Goal: Task Accomplishment & Management: Manage account settings

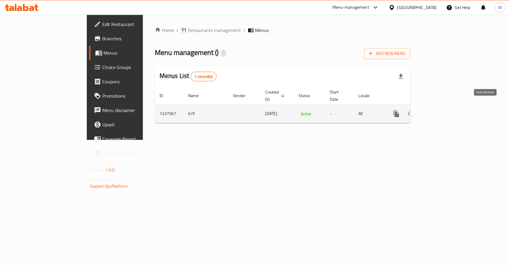
click at [442, 111] on icon "enhanced table" at bounding box center [439, 113] width 5 height 5
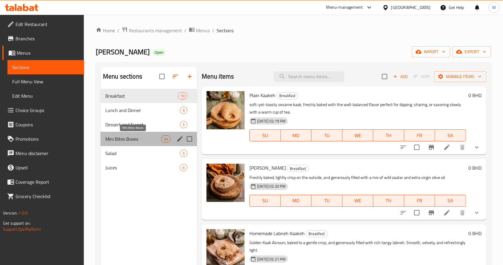
click at [125, 138] on span "Mini Bites Boxes" at bounding box center [133, 138] width 56 height 7
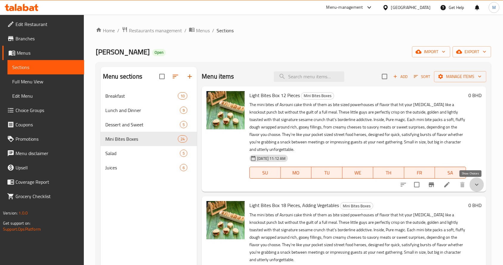
click at [473, 185] on icon "show more" at bounding box center [476, 184] width 7 height 7
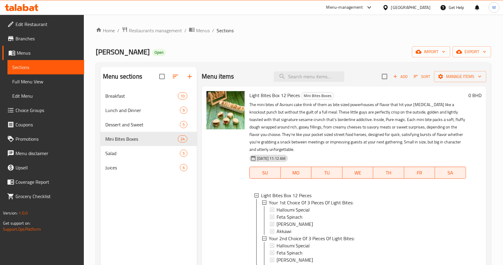
scroll to position [7, 0]
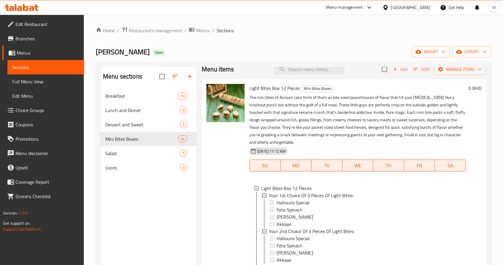
click at [377, 105] on p "The mini bites of Asrouni cake think of them as bite sized powerhouses of flavo…" at bounding box center [357, 120] width 217 height 52
click at [131, 94] on span "Breakfast" at bounding box center [133, 95] width 56 height 7
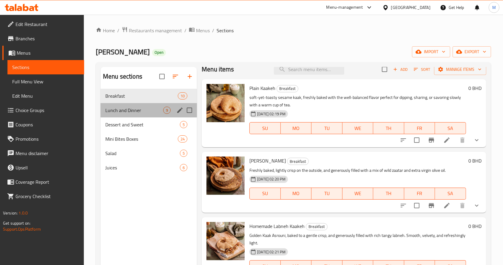
click at [135, 104] on div "Lunch and Dinner 9" at bounding box center [149, 110] width 96 height 14
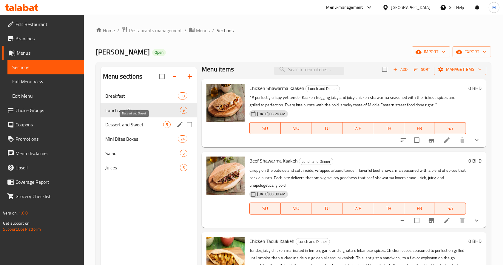
click at [125, 122] on span "Dessert and Sweet" at bounding box center [134, 124] width 58 height 7
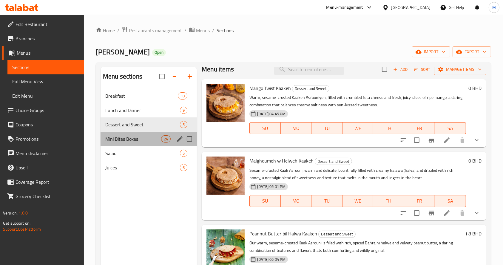
click at [118, 143] on div "Mini Bites Boxes 24" at bounding box center [149, 139] width 96 height 14
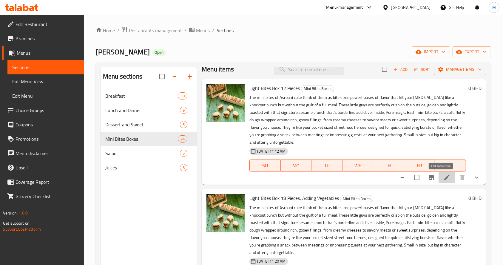
click at [444, 178] on icon at bounding box center [446, 177] width 7 height 7
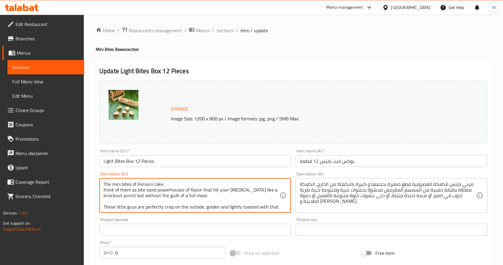
drag, startPoint x: 168, startPoint y: 183, endPoint x: 155, endPoint y: 183, distance: 13.7
click at [162, 183] on textarea "The mini bites of Asrouni Kaak think of them as bite sized powerhouses of flavo…" at bounding box center [192, 195] width 176 height 28
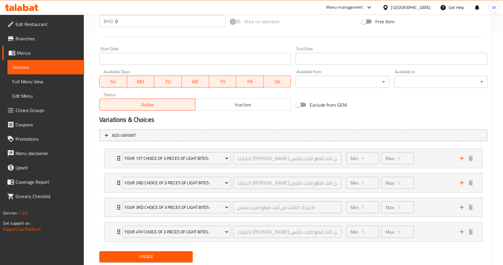
scroll to position [248, 0]
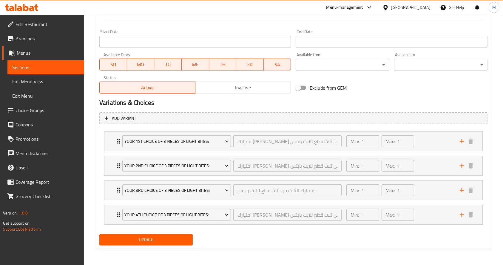
type textarea "The mini bites of Asrouni Kaak think of them as bite sized powerhouses of flavo…"
click at [182, 241] on span "Update" at bounding box center [146, 239] width 84 height 7
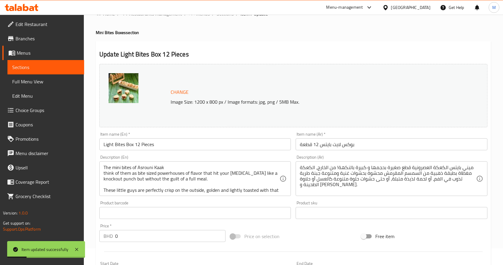
scroll to position [0, 0]
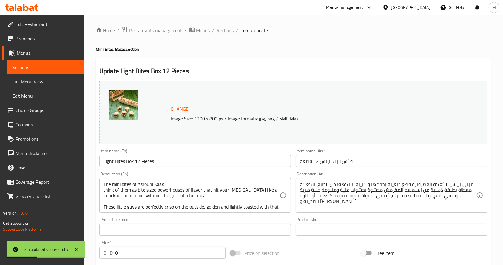
click at [218, 27] on span "Sections" at bounding box center [225, 30] width 17 height 7
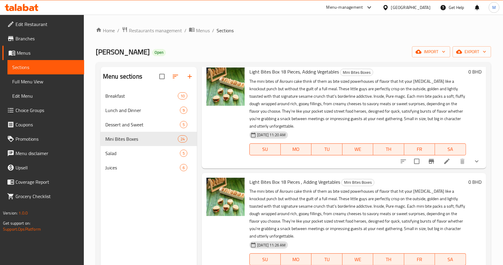
scroll to position [136, 0]
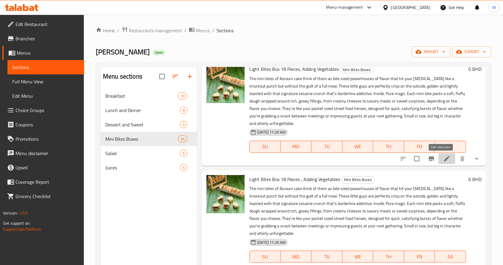
click at [443, 155] on icon at bounding box center [446, 158] width 7 height 7
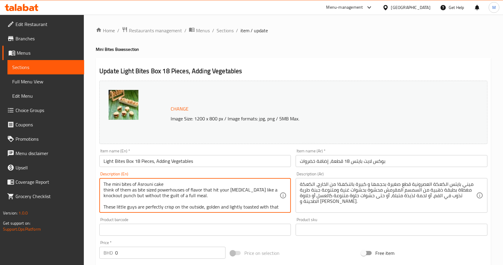
drag, startPoint x: 164, startPoint y: 184, endPoint x: 154, endPoint y: 185, distance: 10.1
paste textarea "Kaak"
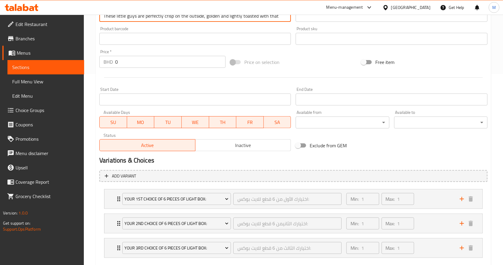
scroll to position [224, 0]
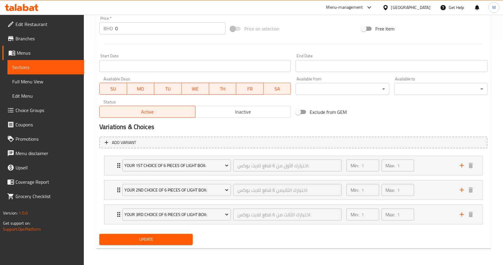
type textarea "The mini bites of Asrouni Kaak think of them as bite sized powerhouses of flavo…"
click at [138, 240] on span "Update" at bounding box center [146, 238] width 84 height 7
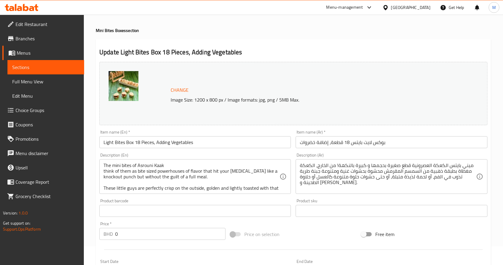
scroll to position [0, 0]
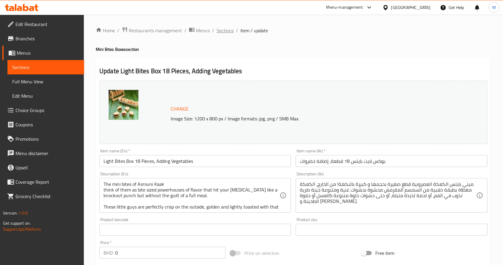
click at [226, 27] on span "Sections" at bounding box center [225, 30] width 17 height 7
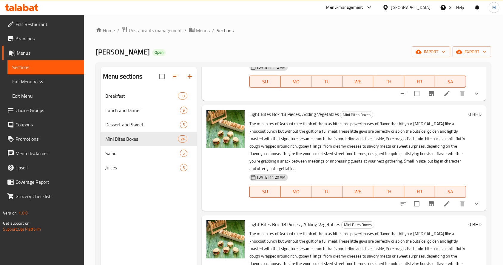
scroll to position [105, 0]
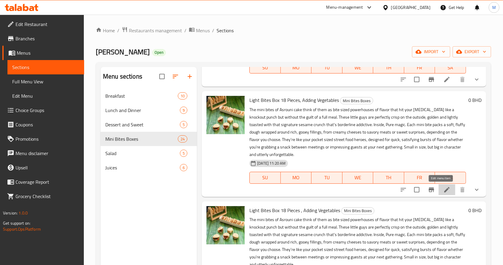
click at [443, 186] on icon at bounding box center [446, 189] width 7 height 7
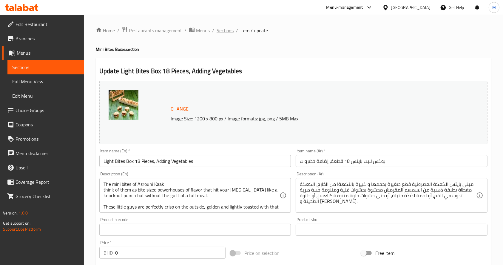
click at [231, 27] on span "Sections" at bounding box center [225, 30] width 17 height 7
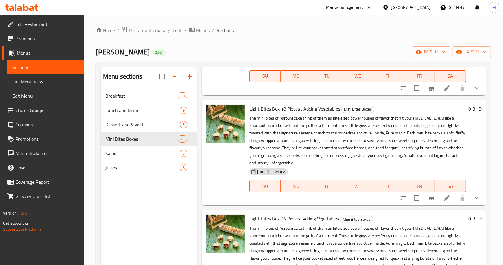
scroll to position [279, 0]
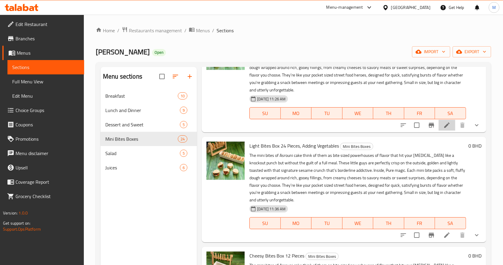
click at [444, 124] on li at bounding box center [447, 125] width 17 height 11
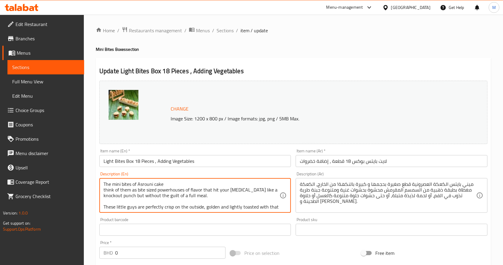
drag, startPoint x: 167, startPoint y: 184, endPoint x: 155, endPoint y: 185, distance: 11.7
paste textarea "Kaak"
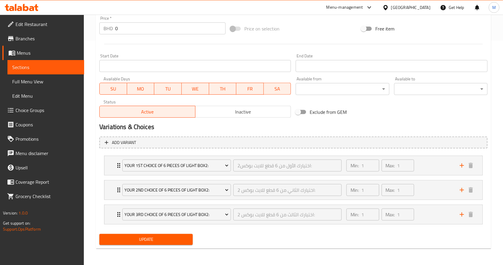
type textarea "The mini bites of Asrouni Kaak think of them as bite sized powerhouses of flavo…"
click at [146, 238] on span "Update" at bounding box center [146, 238] width 84 height 7
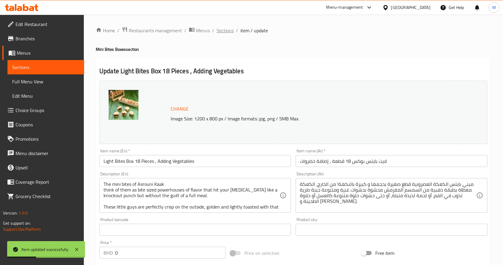
click at [229, 34] on span "Sections" at bounding box center [225, 30] width 17 height 7
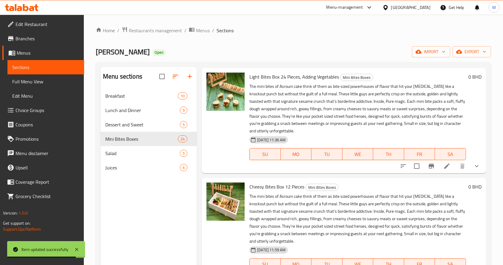
scroll to position [342, 0]
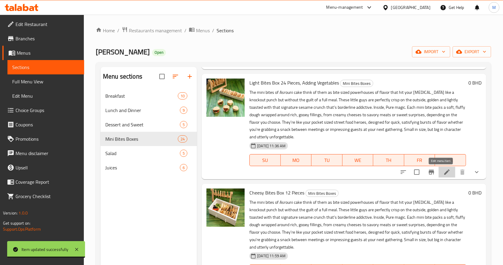
click at [444, 170] on icon at bounding box center [446, 171] width 5 height 5
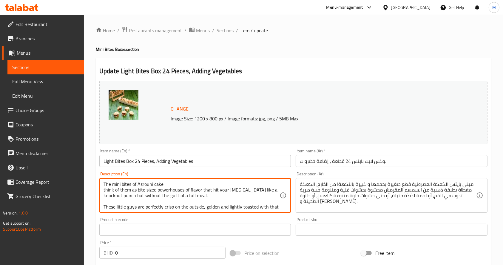
drag, startPoint x: 166, startPoint y: 184, endPoint x: 154, endPoint y: 183, distance: 11.9
paste textarea "Kaak"
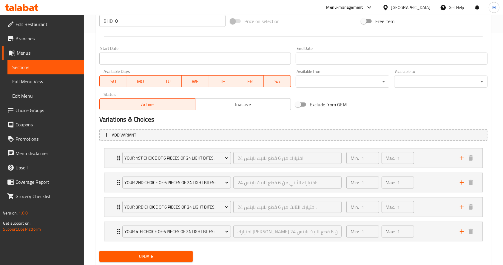
scroll to position [248, 0]
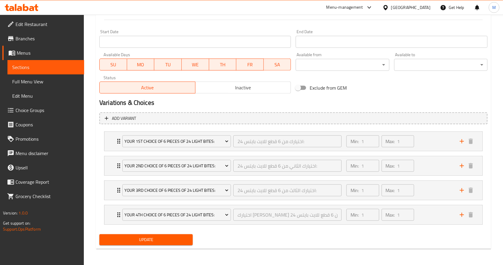
type textarea "The mini bites of Asrouni Kaak think of them as bite sized powerhouses of flavo…"
click at [171, 232] on div "Update" at bounding box center [146, 240] width 98 height 16
click at [170, 241] on span "Update" at bounding box center [146, 239] width 84 height 7
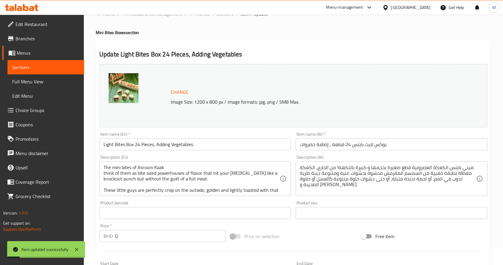
scroll to position [0, 0]
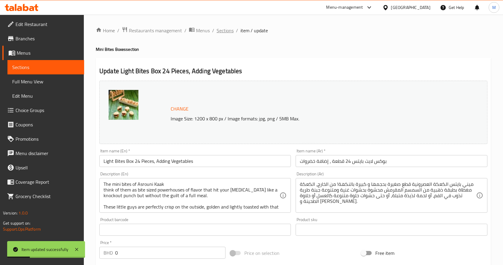
click at [222, 28] on span "Sections" at bounding box center [225, 30] width 17 height 7
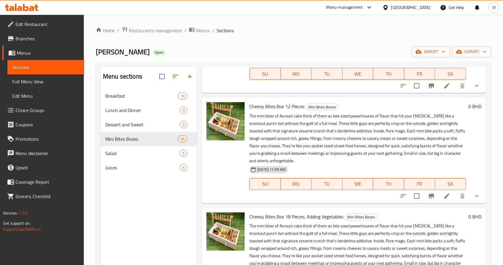
scroll to position [453, 0]
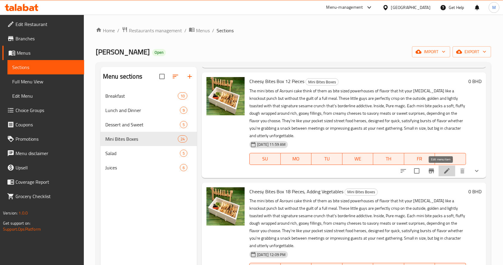
click at [443, 172] on icon at bounding box center [446, 170] width 7 height 7
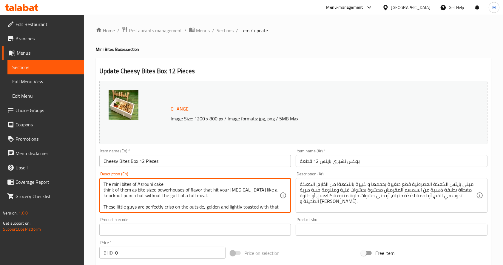
drag, startPoint x: 192, startPoint y: 183, endPoint x: 155, endPoint y: 183, distance: 37.6
paste textarea "Kaak"
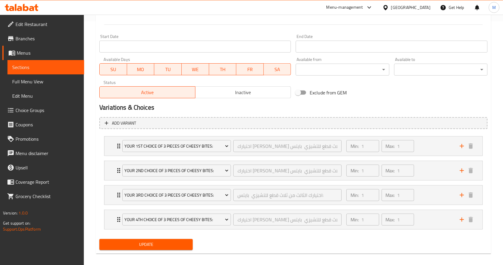
scroll to position [248, 0]
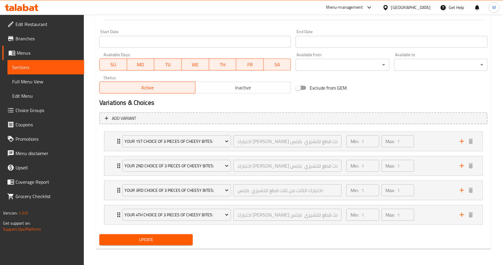
type textarea "The mini bites of Asrouni Kaak think of them as bite sized powerhouses of flavo…"
click at [117, 236] on span "Update" at bounding box center [146, 239] width 84 height 7
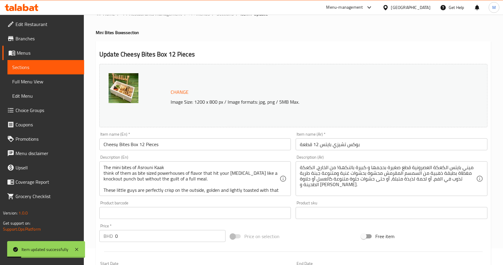
scroll to position [0, 0]
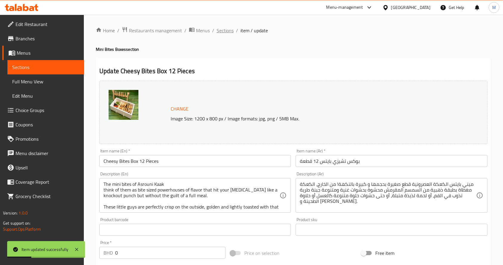
click at [220, 28] on span "Sections" at bounding box center [225, 30] width 17 height 7
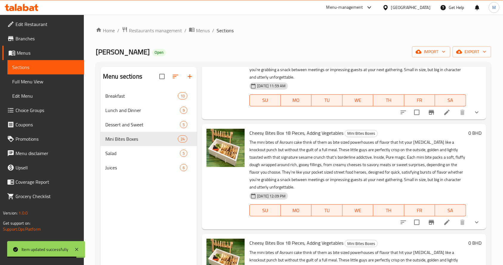
scroll to position [529, 0]
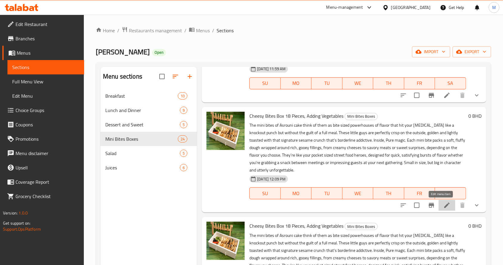
click at [444, 203] on icon at bounding box center [446, 204] width 5 height 5
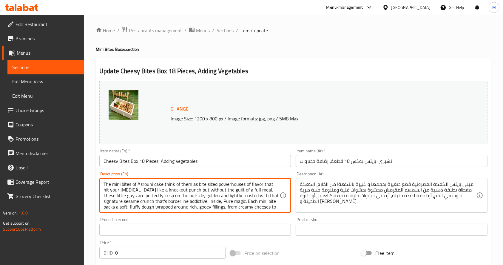
click at [156, 185] on textarea "The mini bites of Asrouni cake think of them as bite sized powerhouses of flavo…" at bounding box center [192, 195] width 176 height 28
paste textarea "Kaak"
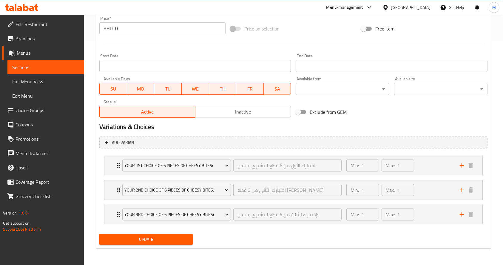
type textarea "The mini bites of Asrouni Kaak think of them as bite sized powerhouses of flavo…"
click at [177, 240] on span "Update" at bounding box center [146, 238] width 84 height 7
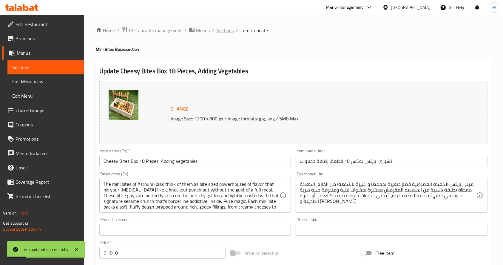
click at [220, 27] on span "Sections" at bounding box center [225, 30] width 17 height 7
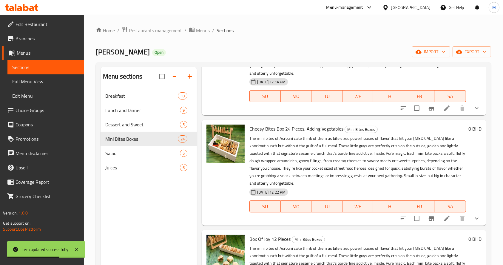
scroll to position [747, 0]
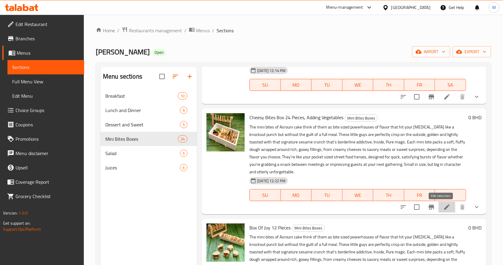
click at [443, 207] on icon at bounding box center [446, 206] width 7 height 7
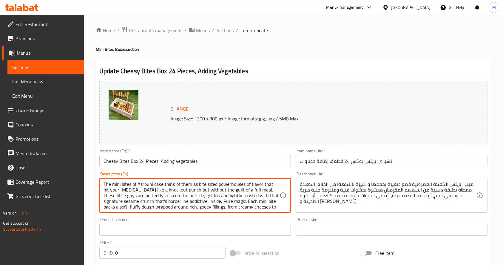
click at [156, 186] on textarea "The mini bites of Asrouni cake think of them as bite sized powerhouses of flavo…" at bounding box center [192, 195] width 176 height 28
paste textarea "Kaak"
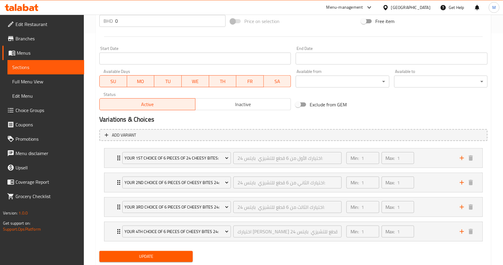
type textarea "The mini bites of Asrouni Kaak think of them as bite sized powerhouses of flavo…"
click at [124, 257] on span "Update" at bounding box center [146, 255] width 84 height 7
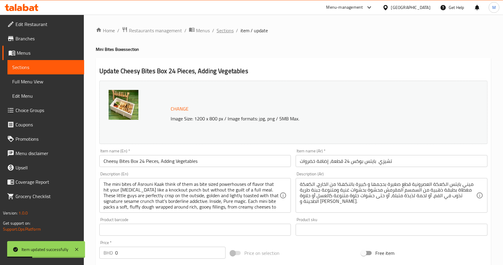
click at [224, 34] on span "Sections" at bounding box center [225, 30] width 17 height 7
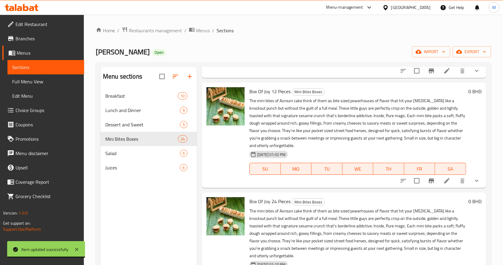
scroll to position [891, 0]
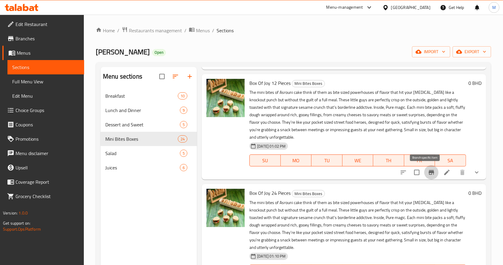
click at [428, 173] on icon "Branch-specific-item" at bounding box center [431, 172] width 7 height 7
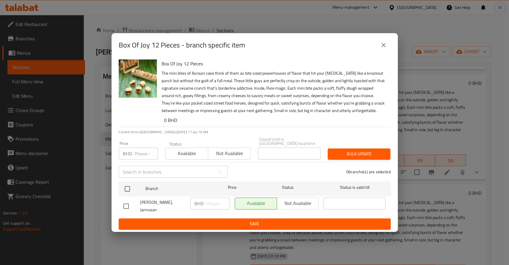
click at [240, 82] on p "The mini bites of Asrouni cake think of them as bite sized powerhouses of flavo…" at bounding box center [274, 92] width 224 height 45
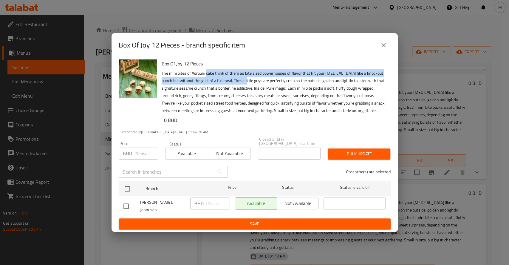
drag, startPoint x: 240, startPoint y: 82, endPoint x: 210, endPoint y: 72, distance: 31.5
click at [210, 72] on p "The mini bites of Asrouni cake think of them as bite sized powerhouses of flavo…" at bounding box center [274, 92] width 224 height 45
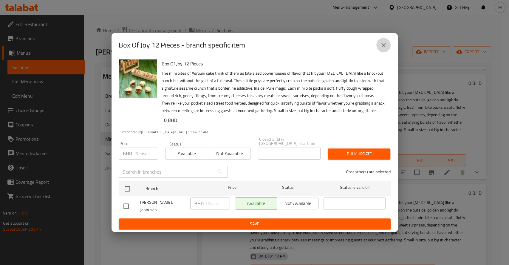
click at [379, 47] on button "close" at bounding box center [384, 45] width 14 height 14
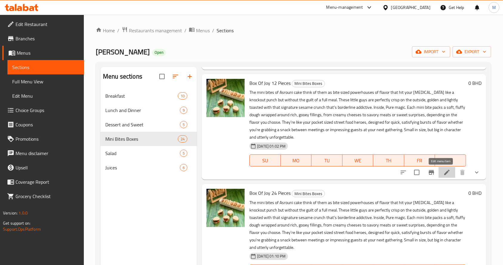
click at [444, 173] on icon at bounding box center [446, 171] width 5 height 5
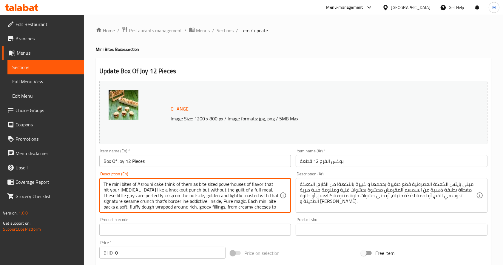
click at [159, 186] on textarea "The mini bites of Asrouni cake think of them as bite sized powerhouses of flavo…" at bounding box center [192, 195] width 176 height 28
paste textarea "Kaak"
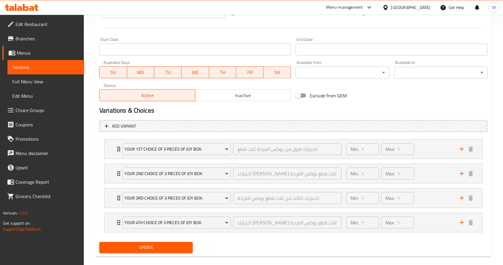
scroll to position [241, 0]
type textarea "The mini bites of Asrouni Kaak think of them as bite sized powerhouses of flavo…"
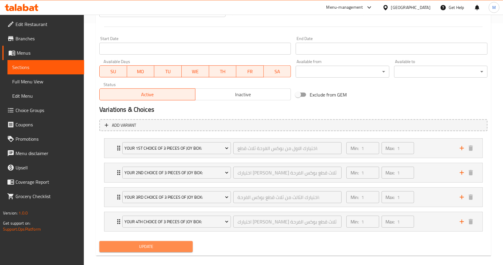
click at [129, 245] on span "Update" at bounding box center [146, 246] width 84 height 7
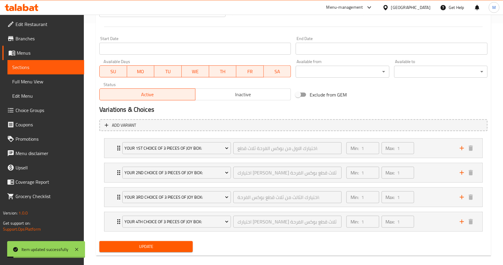
scroll to position [10, 0]
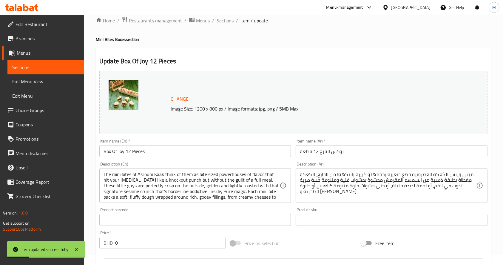
click at [218, 18] on span "Sections" at bounding box center [225, 20] width 17 height 7
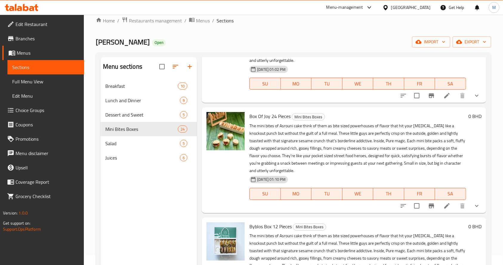
scroll to position [978, 0]
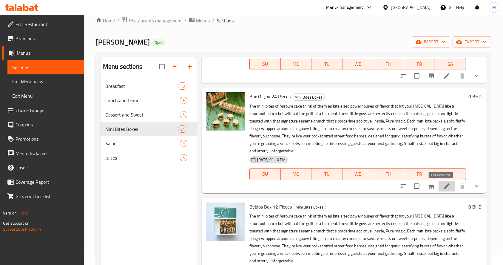
click at [443, 186] on icon at bounding box center [446, 185] width 7 height 7
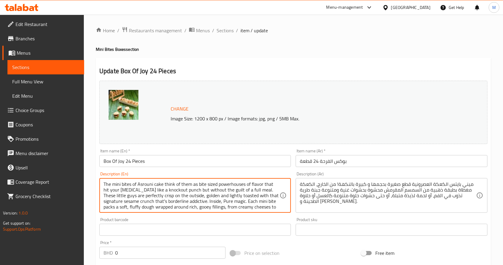
click at [158, 184] on textarea "The mini bites of Asrouni cake think of them as bite sized powerhouses of flavo…" at bounding box center [192, 195] width 176 height 28
paste textarea "Kaak"
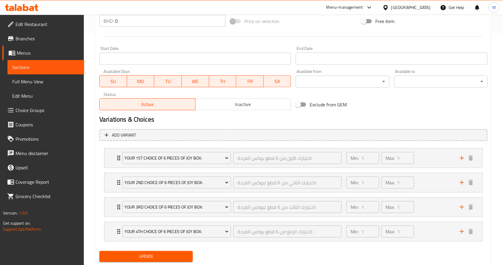
type textarea "The mini bites of Asrouni Kaak think of them as bite sized powerhouses of flavo…"
click at [155, 258] on span "Update" at bounding box center [146, 255] width 84 height 7
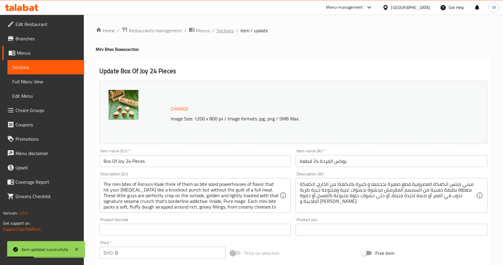
click at [219, 32] on span "Sections" at bounding box center [225, 30] width 17 height 7
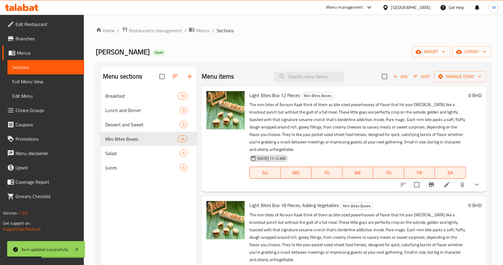
click at [488, 135] on div "Menu sections Breakfast 10 Lunch and Dinner 9 Dessert and Sweet 5 Mini Bites Bo…" at bounding box center [293, 199] width 395 height 274
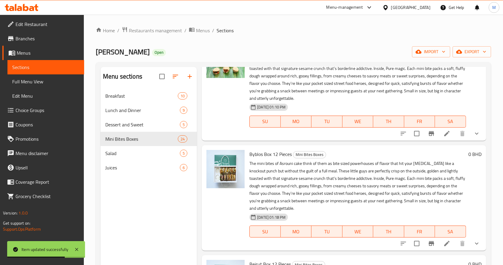
scroll to position [1110, 0]
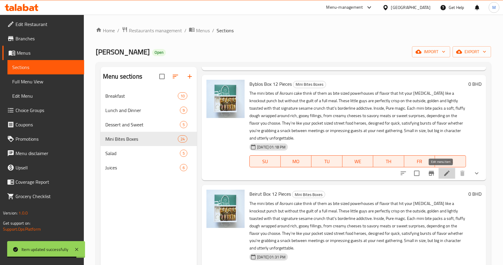
click at [443, 175] on icon at bounding box center [446, 172] width 7 height 7
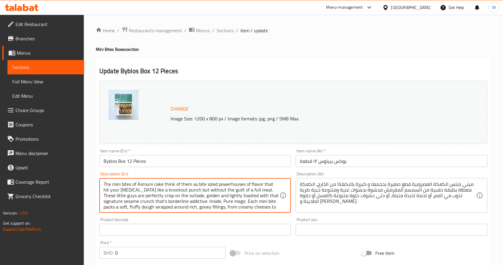
click at [156, 181] on textarea "The mini bites of Asrouni cake think of them as bite sized powerhouses of flavo…" at bounding box center [192, 195] width 176 height 28
paste textarea "Kaak"
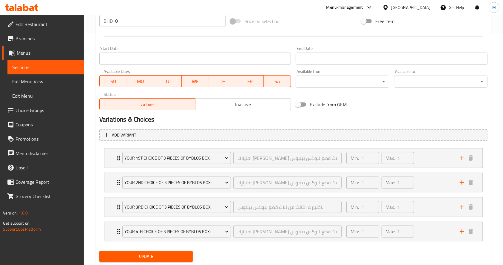
type textarea "The mini bites of Asrouni Kaak think of them as bite sized powerhouses of flavo…"
click at [157, 256] on span "Update" at bounding box center [146, 255] width 84 height 7
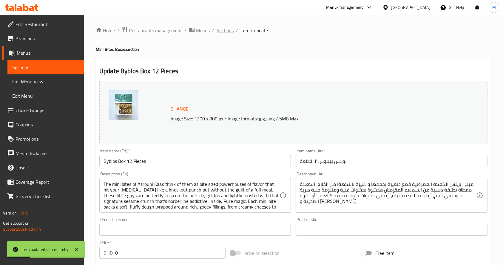
click at [223, 29] on span "Sections" at bounding box center [225, 30] width 17 height 7
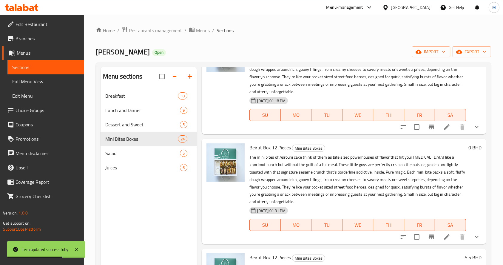
scroll to position [1210, 0]
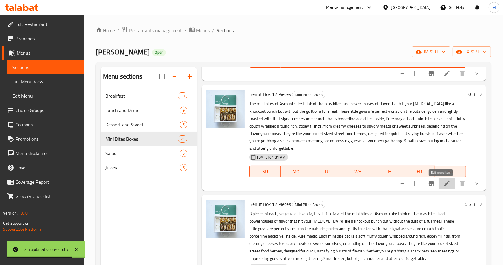
click at [443, 187] on icon at bounding box center [446, 183] width 7 height 7
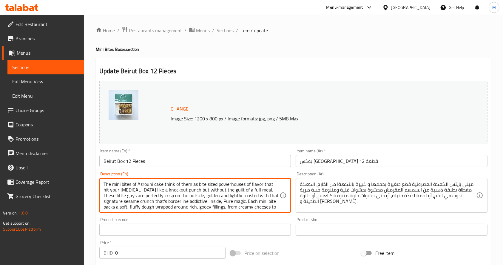
click at [158, 184] on textarea "The mini bites of Asrouni cake think of them as bite sized powerhouses of flavo…" at bounding box center [192, 195] width 176 height 28
paste textarea "Kaak"
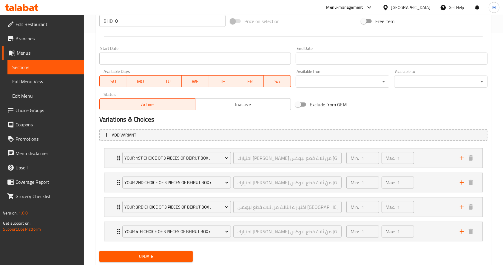
type textarea "The mini bites of Asrouni Kaak think of them as bite sized powerhouses of flavo…"
click at [175, 258] on span "Update" at bounding box center [146, 255] width 84 height 7
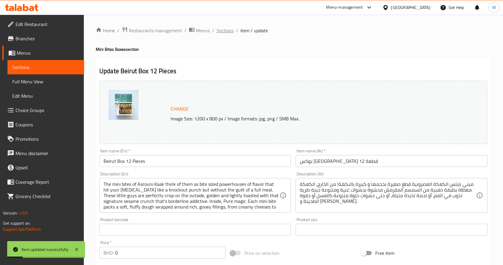
click at [221, 31] on span "Sections" at bounding box center [225, 30] width 17 height 7
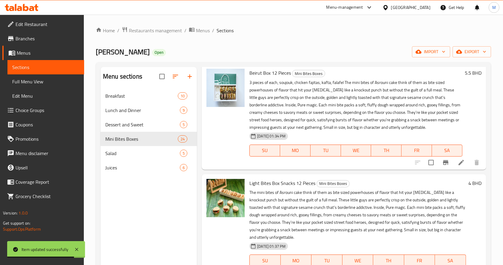
scroll to position [1346, 0]
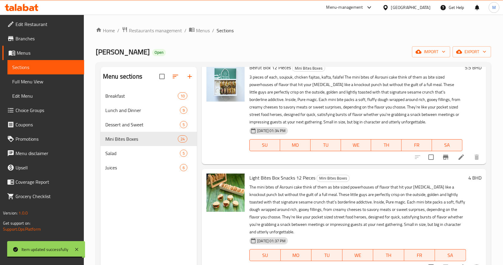
click at [455, 152] on li at bounding box center [461, 157] width 17 height 11
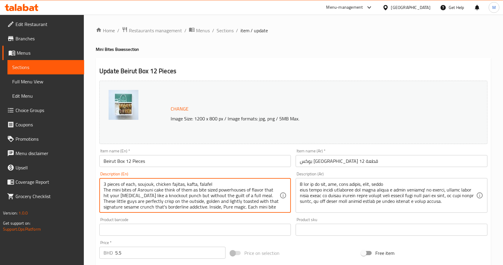
click at [160, 190] on textarea "3 pieces of each, soujouk, chicken fajitas, kafta, falafel The mini bites of As…" at bounding box center [192, 195] width 176 height 28
paste textarea "Kaak"
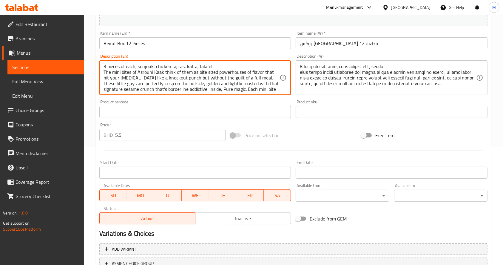
scroll to position [165, 0]
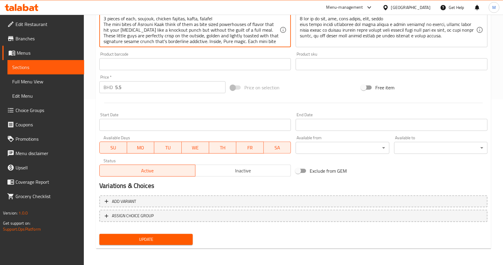
type textarea "3 pieces of each, soujouk, chicken fajitas, kafta, falafel The mini bites of As…"
click at [159, 241] on span "Update" at bounding box center [146, 238] width 84 height 7
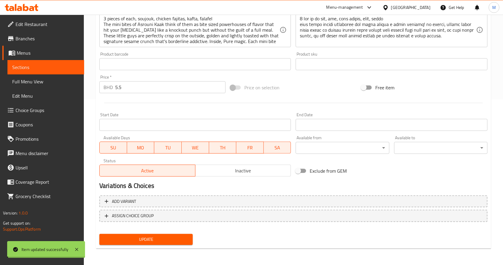
scroll to position [0, 0]
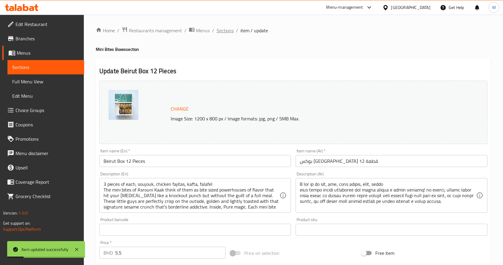
click at [228, 32] on span "Sections" at bounding box center [225, 30] width 17 height 7
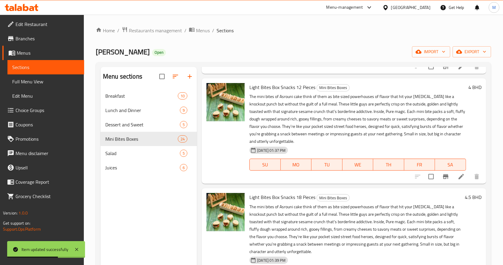
scroll to position [1440, 0]
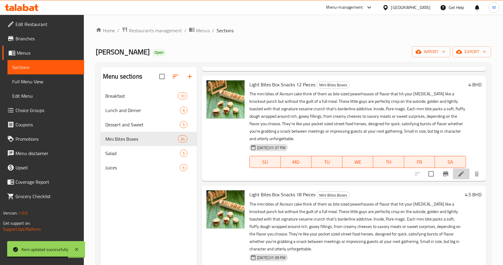
click at [454, 177] on li at bounding box center [461, 173] width 17 height 11
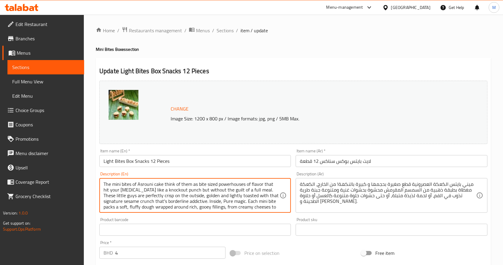
click at [159, 184] on textarea "The mini bites of Asrouni cake think of them as bite sized powerhouses of flavo…" at bounding box center [192, 195] width 176 height 28
paste textarea "Kaak"
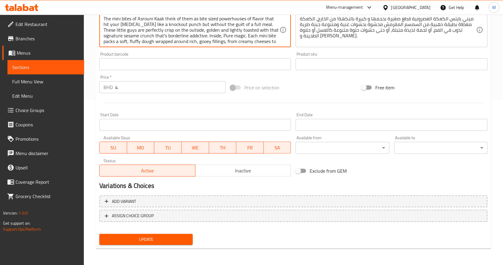
type textarea "The mini bites of Asrouni Kaak think of them as bite sized powerhouses of flavo…"
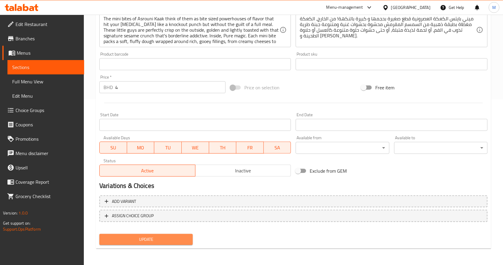
click at [159, 235] on span "Update" at bounding box center [146, 238] width 84 height 7
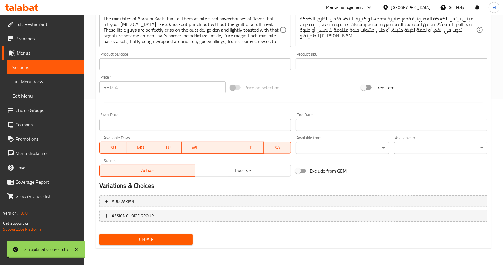
scroll to position [0, 0]
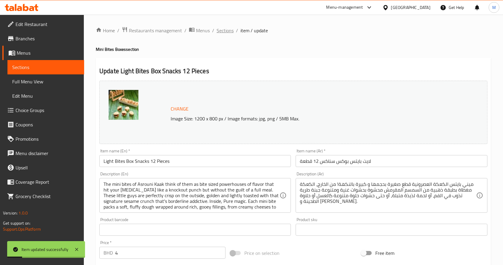
click at [222, 30] on span "Sections" at bounding box center [225, 30] width 17 height 7
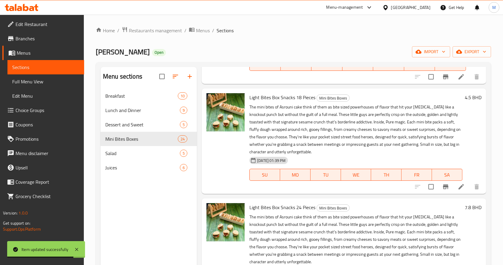
scroll to position [1542, 0]
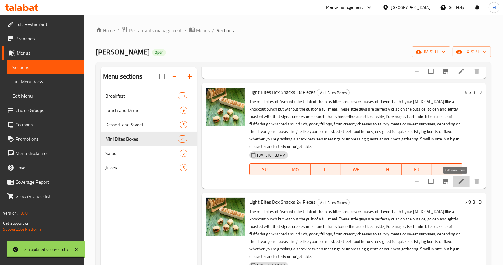
click at [458, 180] on icon at bounding box center [461, 181] width 7 height 7
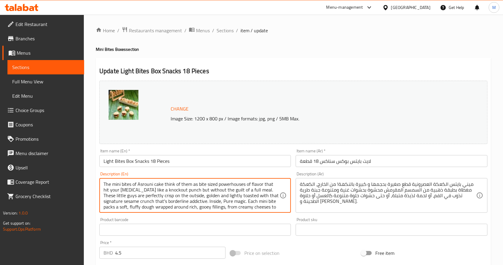
click at [158, 185] on textarea "The mini bites of Asrouni cake think of them as bite sized powerhouses of flavo…" at bounding box center [192, 195] width 176 height 28
paste textarea "Kaak"
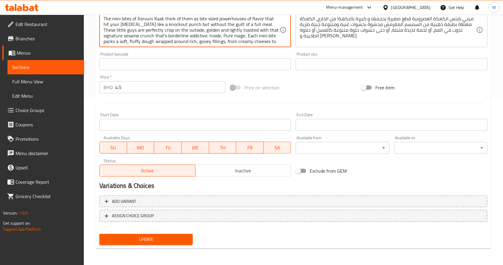
type textarea "The mini bites of Asrouni Kaak think of them as bite sized powerhouses of flavo…"
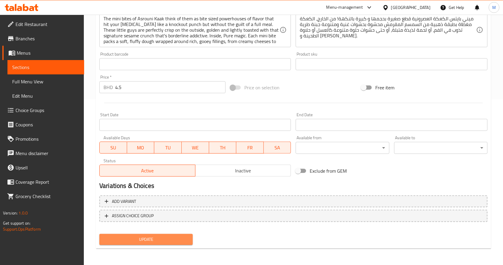
click at [189, 234] on button "Update" at bounding box center [145, 239] width 93 height 11
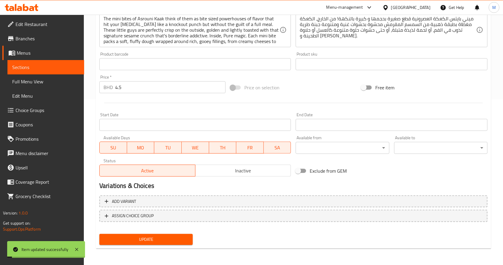
scroll to position [0, 0]
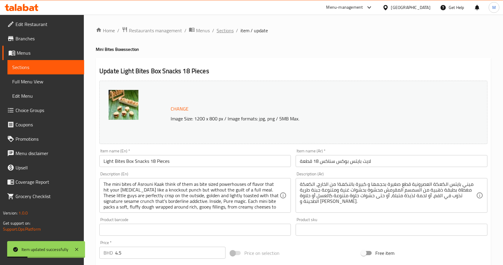
click at [226, 31] on span "Sections" at bounding box center [225, 30] width 17 height 7
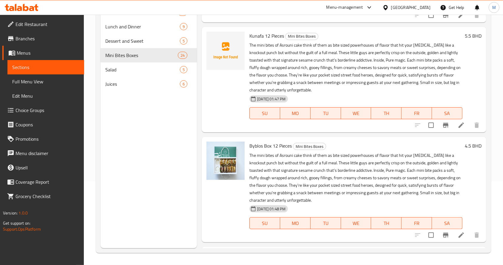
scroll to position [2388, 0]
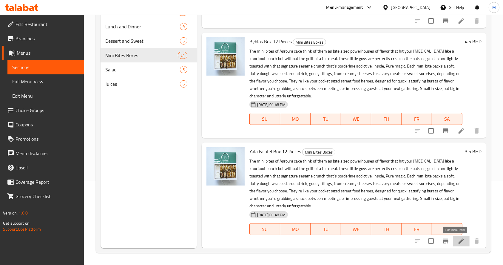
click at [458, 242] on icon at bounding box center [461, 240] width 7 height 7
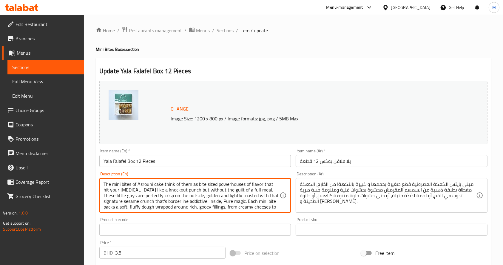
click at [161, 182] on textarea "The mini bites of Asrouni cake think of them as bite sized powerhouses of flavo…" at bounding box center [192, 195] width 176 height 28
paste textarea "Kaak"
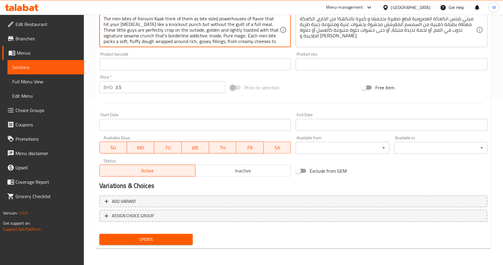
type textarea "The mini bites of Asrouni Kaak think of them as bite sized powerhouses of flavo…"
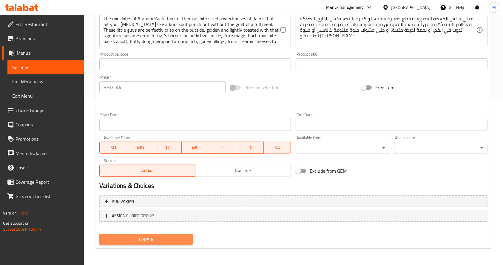
click at [180, 237] on span "Update" at bounding box center [146, 238] width 84 height 7
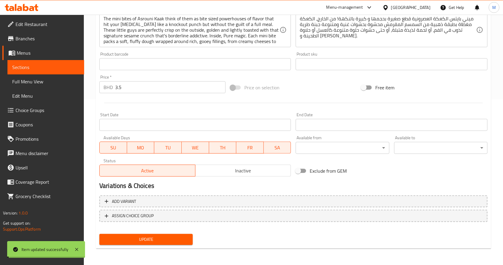
scroll to position [0, 0]
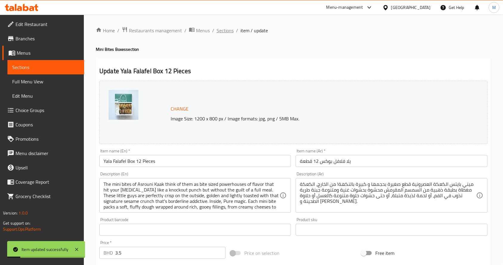
click at [228, 29] on span "Sections" at bounding box center [225, 30] width 17 height 7
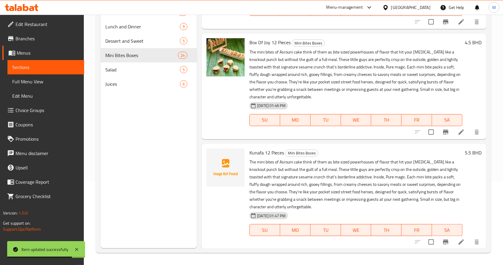
scroll to position [2388, 0]
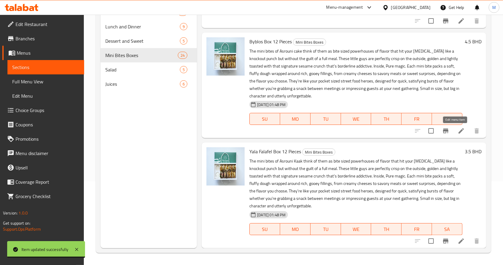
click at [459, 132] on icon at bounding box center [461, 130] width 5 height 5
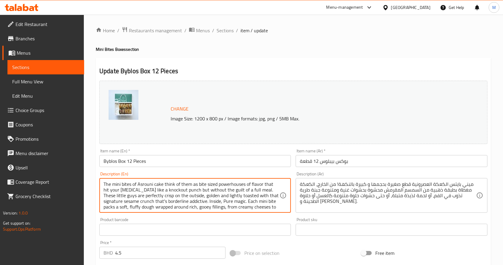
click at [156, 184] on textarea "The mini bites of Asrouni cake think of them as bite sized powerhouses of flavo…" at bounding box center [192, 195] width 176 height 28
paste textarea "Kaak"
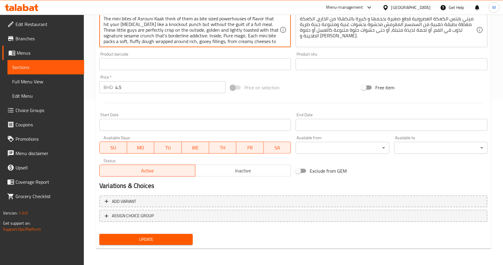
type textarea "The mini bites of Asrouni Kaak think of them as bite sized powerhouses of flavo…"
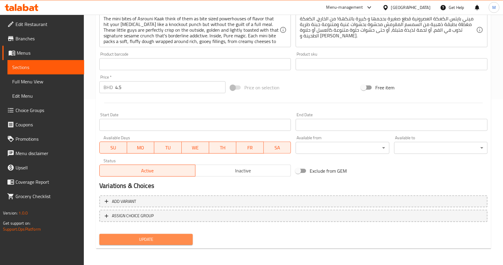
click at [171, 241] on span "Update" at bounding box center [146, 238] width 84 height 7
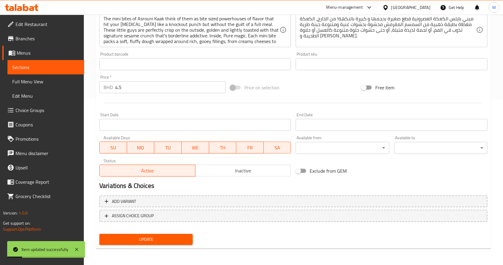
scroll to position [0, 0]
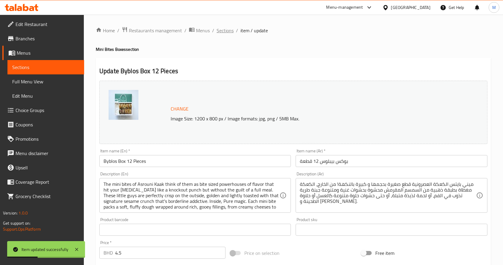
click at [220, 33] on span "Sections" at bounding box center [225, 30] width 17 height 7
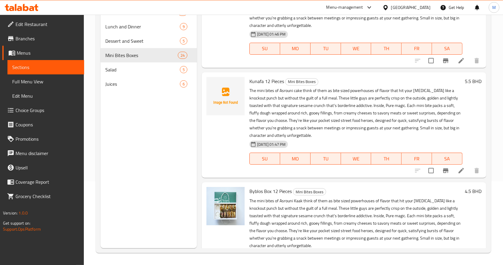
scroll to position [2236, 0]
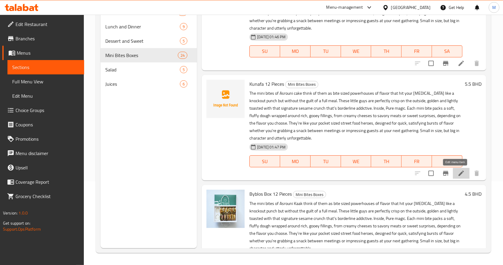
click at [458, 170] on icon at bounding box center [461, 172] width 7 height 7
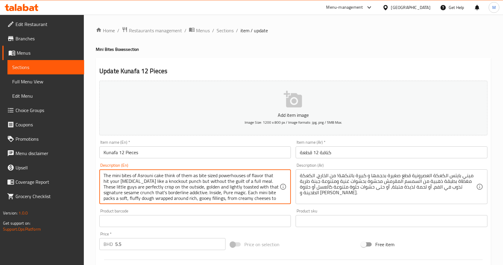
click at [157, 177] on textarea "The mini bites of Asrouni cake think of them as bite sized powerhouses of flavo…" at bounding box center [192, 186] width 176 height 28
paste textarea "Kaak"
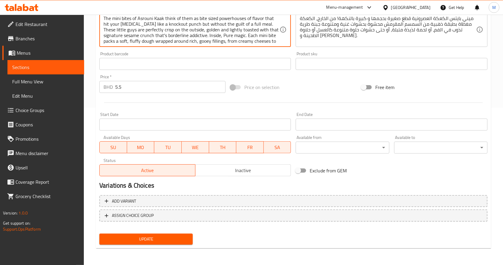
type textarea "The mini bites of Asrouni Kaak think of them as bite sized powerhouses of flavo…"
click at [151, 240] on span "Update" at bounding box center [146, 238] width 84 height 7
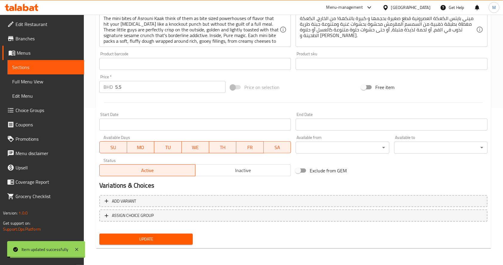
scroll to position [0, 0]
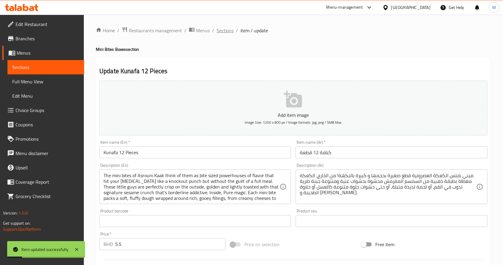
click at [220, 29] on span "Sections" at bounding box center [225, 30] width 17 height 7
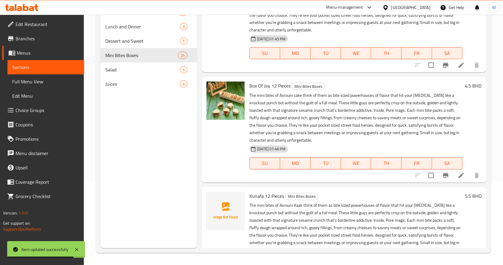
scroll to position [2101, 0]
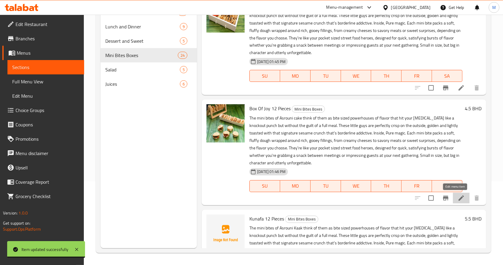
click at [459, 199] on icon at bounding box center [461, 197] width 5 height 5
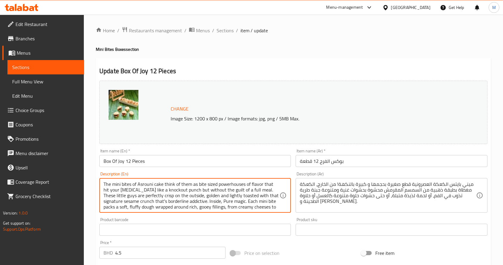
click at [159, 183] on textarea "The mini bites of Asrouni cake think of them as bite sized powerhouses of flavo…" at bounding box center [192, 195] width 176 height 28
paste textarea "Kaak"
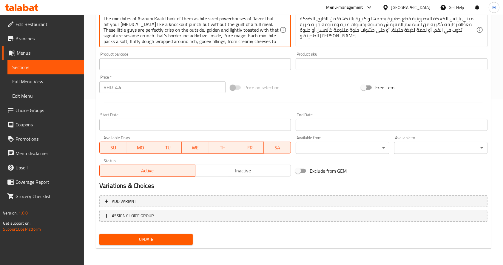
type textarea "The mini bites of Asrouni Kaak think of them as bite sized powerhouses of flavo…"
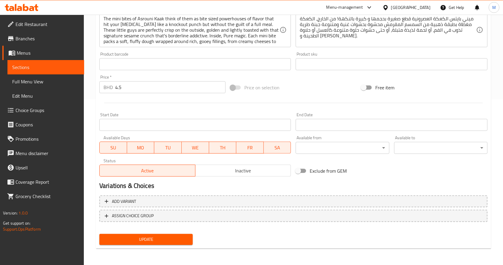
drag, startPoint x: 135, startPoint y: 232, endPoint x: 135, endPoint y: 237, distance: 4.8
click at [135, 237] on div "Update" at bounding box center [146, 239] width 98 height 16
click at [135, 237] on span "Update" at bounding box center [146, 238] width 84 height 7
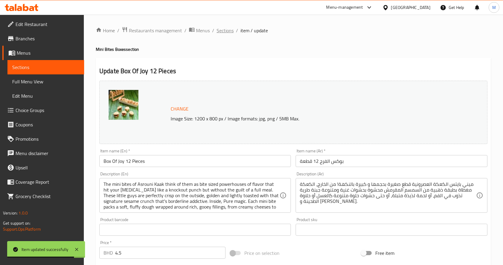
click at [225, 31] on span "Sections" at bounding box center [225, 30] width 17 height 7
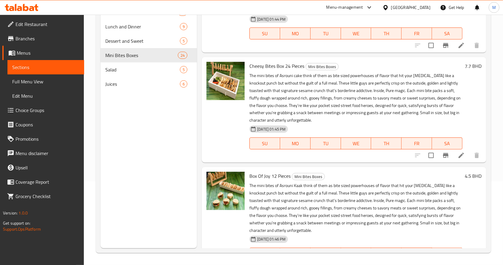
scroll to position [1995, 0]
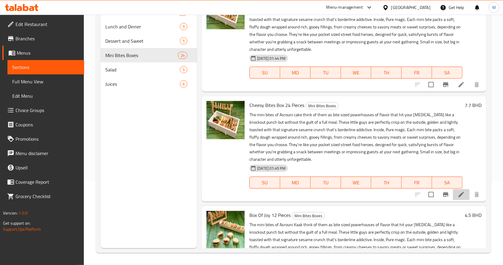
click at [453, 198] on li at bounding box center [461, 194] width 17 height 11
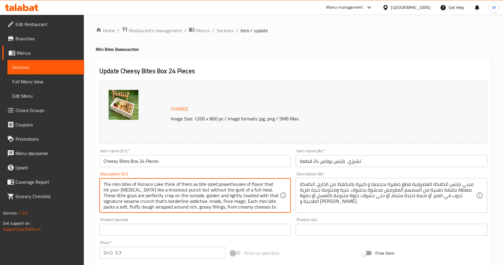
click at [160, 184] on textarea "The mini bites of Asrouni cake think of them as bite sized powerhouses of flavo…" at bounding box center [192, 195] width 176 height 28
paste textarea "[PERSON_NAME]"
drag, startPoint x: 163, startPoint y: 184, endPoint x: 154, endPoint y: 186, distance: 8.7
click at [154, 186] on textarea "The mini bites of Asrouni Kaak think of them as bite sized powerhouses of flavo…" at bounding box center [192, 195] width 176 height 28
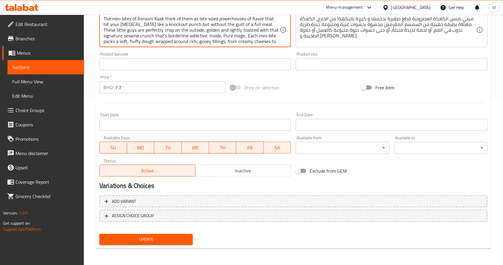
type textarea "The mini bites of Asrouni Kaak think of them as bite sized powerhouses of flavo…"
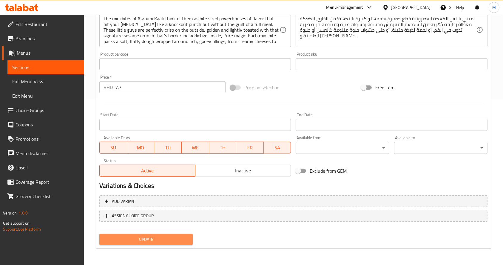
click at [159, 236] on span "Update" at bounding box center [146, 238] width 84 height 7
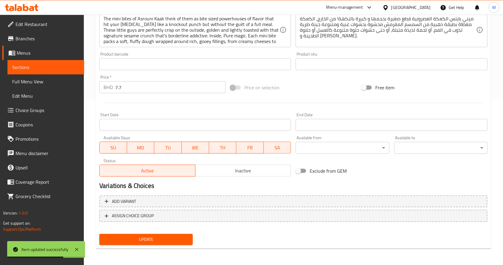
scroll to position [0, 0]
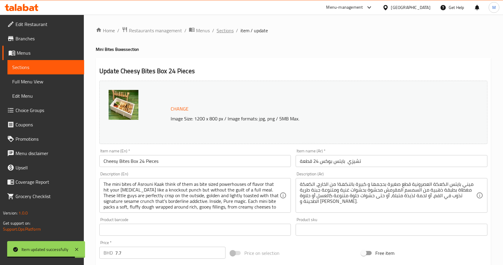
click at [228, 30] on span "Sections" at bounding box center [225, 30] width 17 height 7
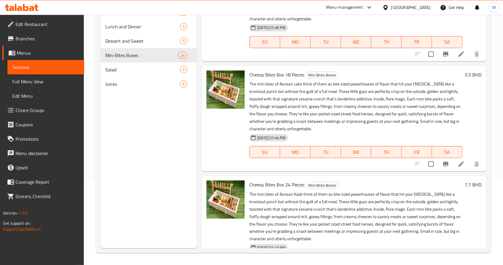
scroll to position [1890, 0]
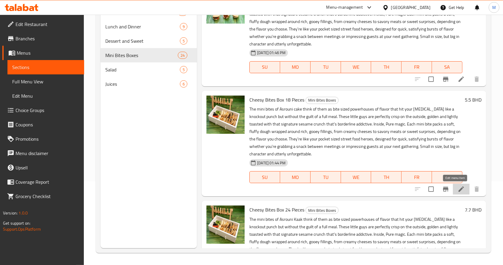
click at [459, 190] on icon at bounding box center [461, 188] width 5 height 5
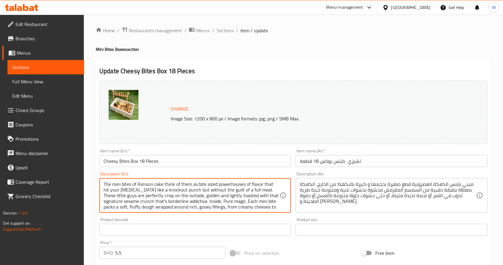
click at [157, 183] on textarea "The mini bites of Asrouni cake think of them as bite sized powerhouses of flavo…" at bounding box center [192, 195] width 176 height 28
paste textarea "Kaak"
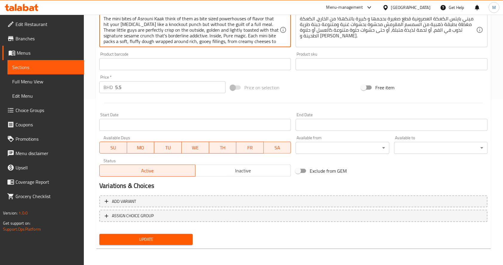
type textarea "The mini bites of Asrouni Kaak think of them as bite sized powerhouses of flavo…"
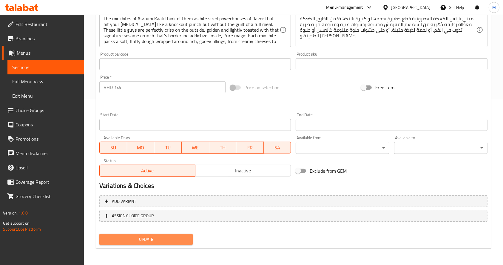
click at [166, 239] on span "Update" at bounding box center [146, 238] width 84 height 7
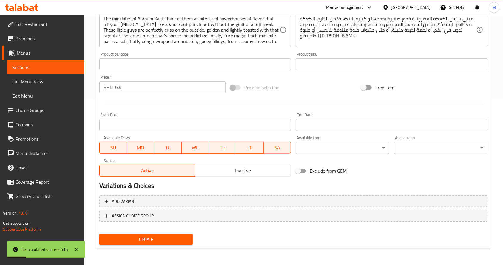
scroll to position [0, 0]
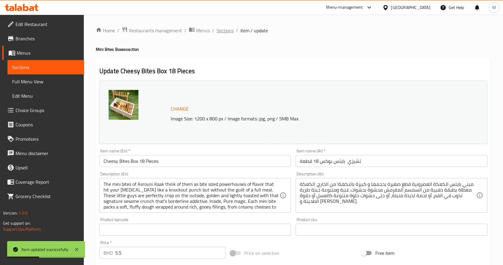
click at [230, 33] on span "Sections" at bounding box center [225, 30] width 17 height 7
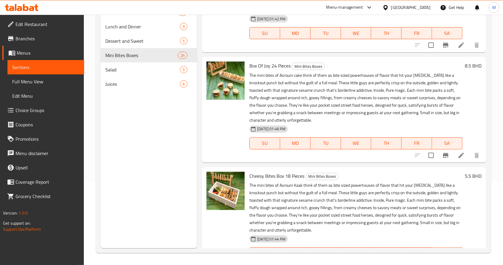
scroll to position [1789, 0]
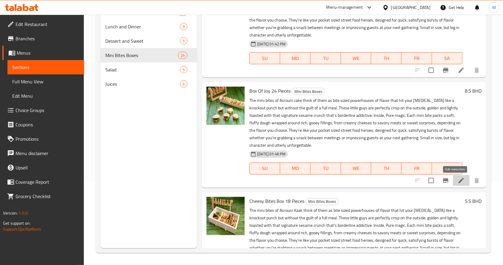
click at [459, 180] on icon at bounding box center [461, 180] width 5 height 5
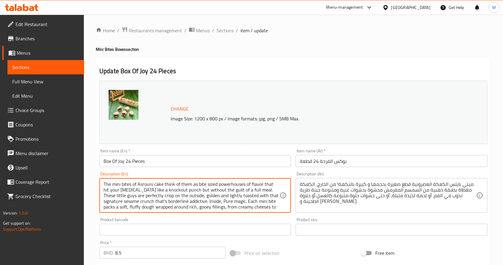
paste textarea "Kaak"
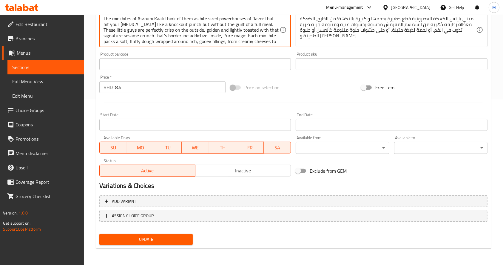
type textarea "The mini bites of Asrouni Kaak think of them as bite sized powerhouses of flavo…"
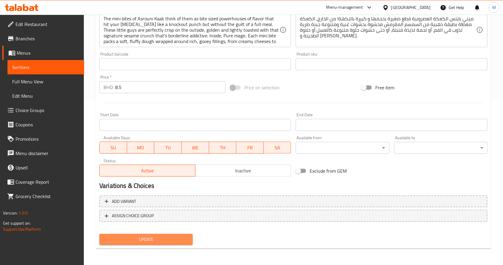
click at [179, 237] on span "Update" at bounding box center [146, 238] width 84 height 7
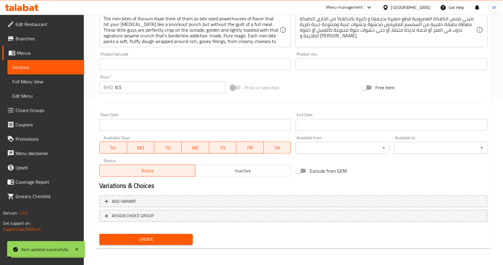
scroll to position [0, 0]
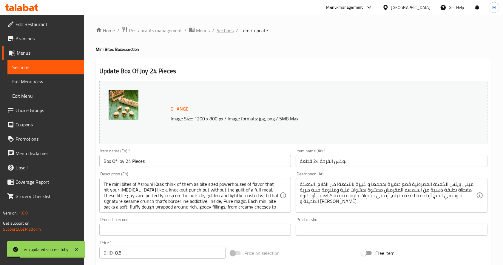
click at [225, 27] on span "Sections" at bounding box center [225, 30] width 17 height 7
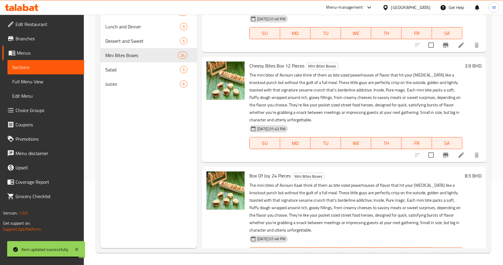
scroll to position [1693, 0]
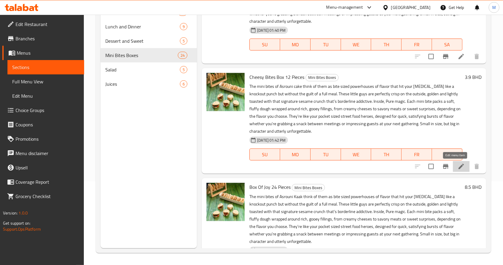
click at [458, 169] on icon at bounding box center [461, 166] width 7 height 7
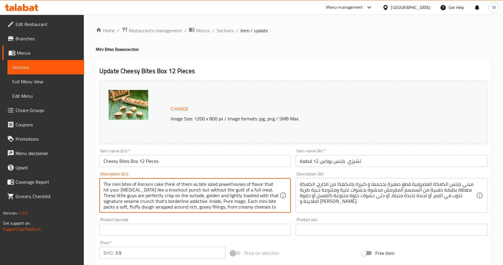
click at [157, 182] on textarea "The mini bites of Asrouni cake think of them as bite sized powerhouses of flavo…" at bounding box center [192, 195] width 176 height 28
paste textarea "Kaak"
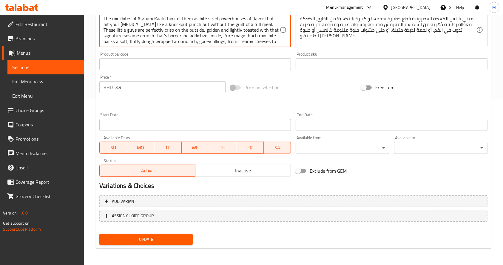
type textarea "The mini bites of Asrouni Kaak think of them as bite sized powerhouses of flavo…"
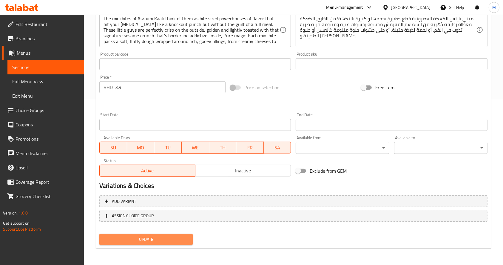
click at [165, 235] on button "Update" at bounding box center [145, 239] width 93 height 11
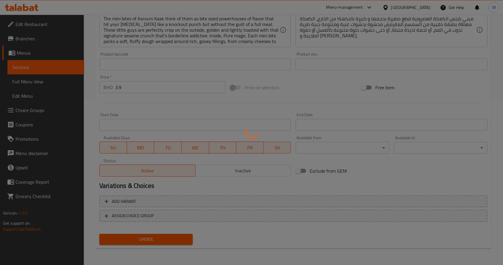
scroll to position [0, 0]
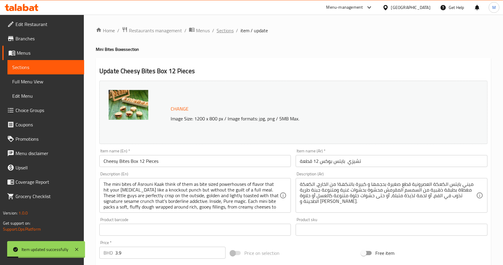
click at [225, 33] on span "Sections" at bounding box center [225, 30] width 17 height 7
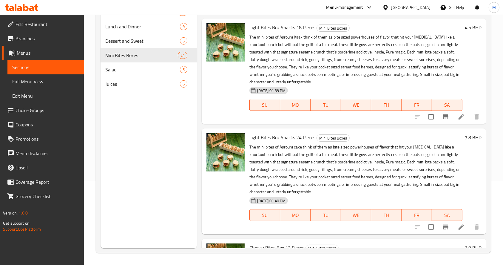
scroll to position [1520, 0]
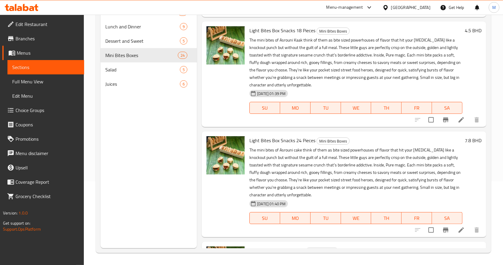
click at [456, 223] on div at bounding box center [447, 230] width 73 height 14
click at [458, 226] on icon at bounding box center [461, 229] width 7 height 7
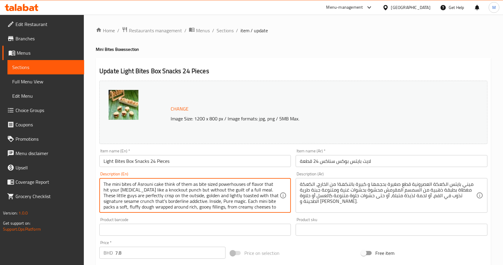
click at [156, 182] on textarea "The mini bites of Asrouni cake think of them as bite sized powerhouses of flavo…" at bounding box center [192, 195] width 176 height 28
paste textarea "Kaak"
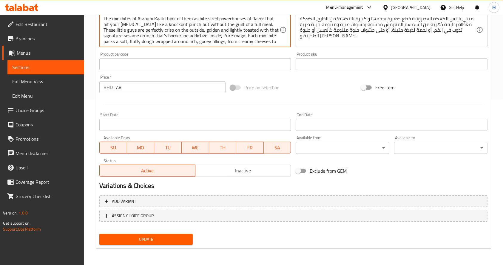
type textarea "The mini bites of Asrouni Kaak think of them as bite sized powerhouses of flavo…"
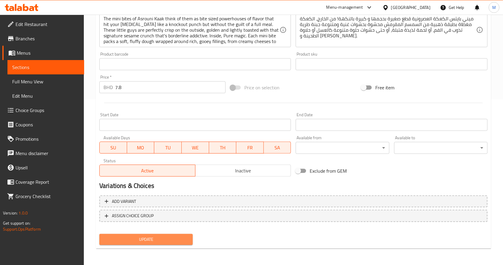
click at [145, 241] on span "Update" at bounding box center [146, 238] width 84 height 7
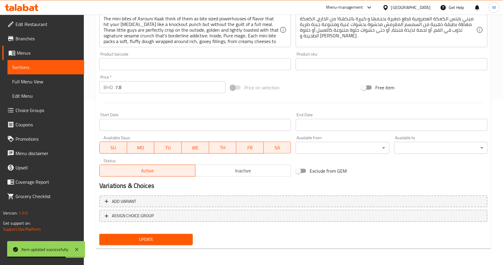
click at [494, 96] on div "Home / Restaurants management / Menus / Sections / item / update Mini Bites Box…" at bounding box center [293, 57] width 419 height 416
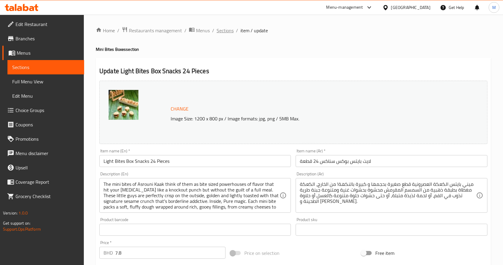
click at [223, 31] on span "Sections" at bounding box center [225, 30] width 17 height 7
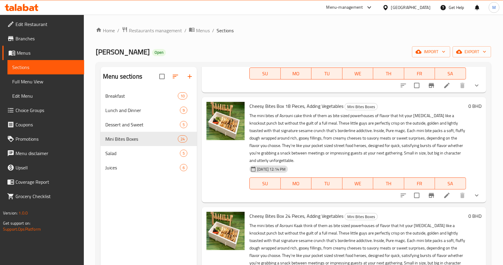
scroll to position [674, 0]
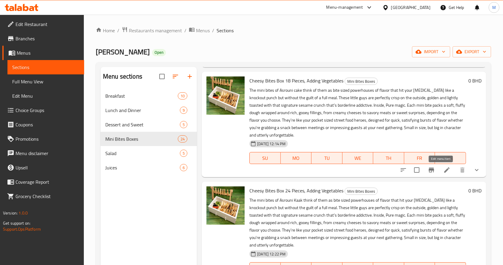
click at [443, 173] on icon at bounding box center [446, 169] width 7 height 7
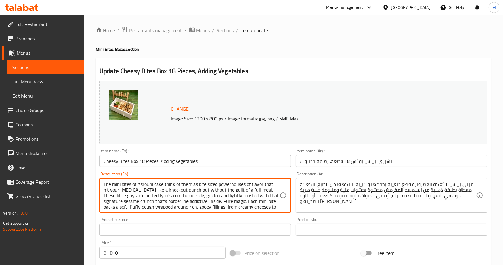
click at [158, 183] on textarea "The mini bites of Asrouni cake think of them as bite sized powerhouses of flavo…" at bounding box center [192, 195] width 176 height 28
paste textarea "Kaak"
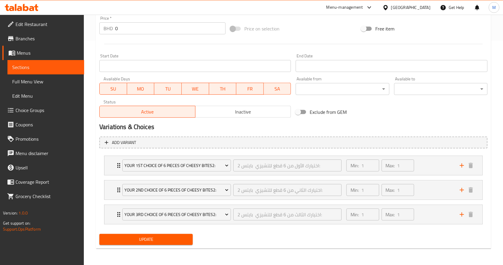
type textarea "The mini bites of Asrouni Kaak think of them as bite sized powerhouses of flavo…"
click at [169, 234] on button "Update" at bounding box center [145, 239] width 93 height 11
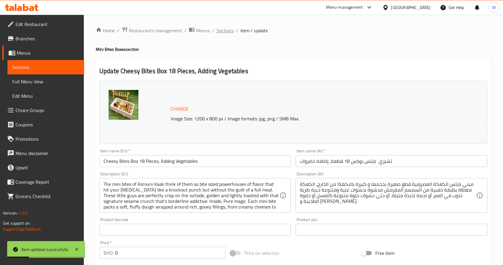
click at [218, 32] on span "Sections" at bounding box center [225, 30] width 17 height 7
